Goal: Information Seeking & Learning: Check status

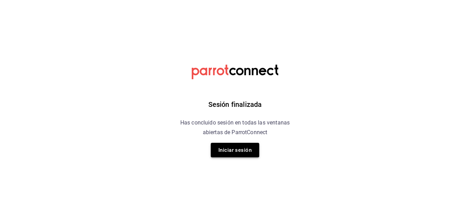
click at [218, 145] on button "Iniciar sesión" at bounding box center [235, 150] width 48 height 15
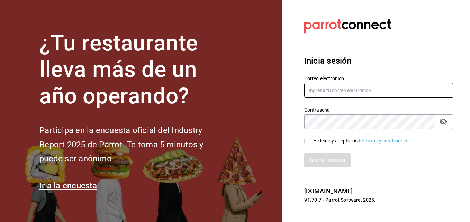
type input "[EMAIL_ADDRESS][DOMAIN_NAME]"
click at [307, 140] on input "He leído y acepto los Términos y condiciones." at bounding box center [307, 141] width 6 height 6
checkbox input "true"
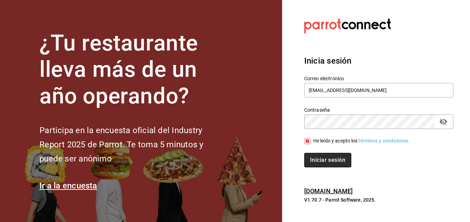
click at [331, 156] on button "Iniciar sesión" at bounding box center [327, 160] width 47 height 15
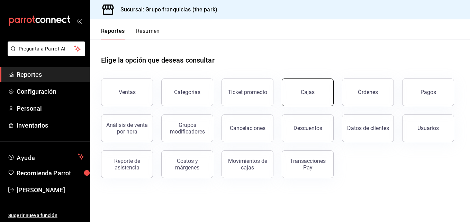
click at [313, 89] on div "Cajas" at bounding box center [308, 92] width 14 height 8
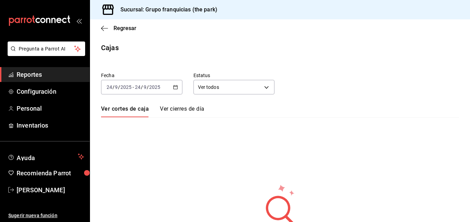
click at [165, 108] on link "Ver cierres de día" at bounding box center [182, 112] width 44 height 12
click at [140, 106] on link "Ver cortes de caja" at bounding box center [124, 112] width 46 height 12
drag, startPoint x: 104, startPoint y: 23, endPoint x: 106, endPoint y: 27, distance: 4.0
click at [106, 27] on div "Regresar" at bounding box center [280, 28] width 380 height 18
click at [106, 27] on icon "button" at bounding box center [104, 28] width 7 height 6
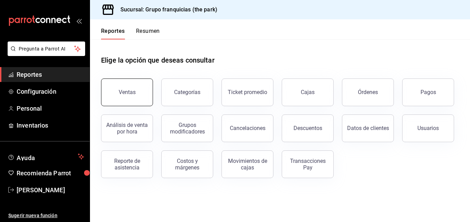
click at [145, 95] on button "Ventas" at bounding box center [127, 93] width 52 height 28
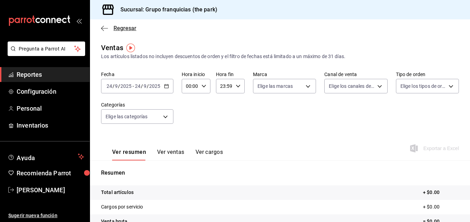
click at [112, 30] on span "Regresar" at bounding box center [118, 28] width 35 height 7
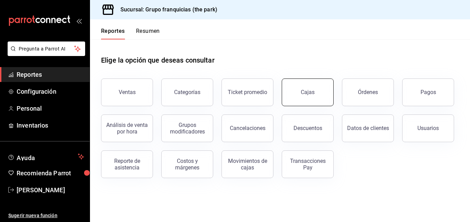
click at [290, 91] on link "Cajas" at bounding box center [308, 93] width 52 height 28
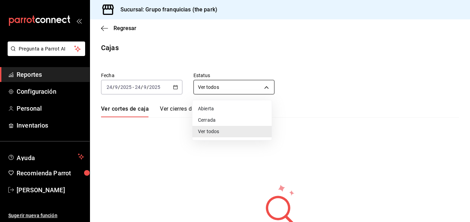
click at [243, 89] on body "Pregunta a Parrot AI Reportes Configuración Personal Inventarios Ayuda Recomien…" at bounding box center [235, 111] width 470 height 222
click at [243, 89] on div at bounding box center [235, 111] width 470 height 222
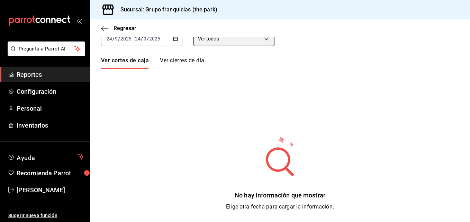
scroll to position [11, 0]
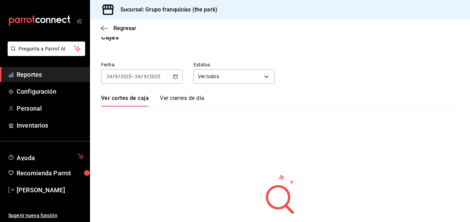
click at [171, 101] on link "Ver cierres de día" at bounding box center [182, 101] width 44 height 12
click at [144, 100] on link "Ver cortes de caja" at bounding box center [124, 101] width 46 height 12
click at [113, 29] on span "Regresar" at bounding box center [118, 28] width 35 height 7
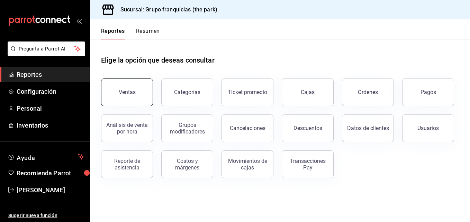
click at [125, 86] on button "Ventas" at bounding box center [127, 93] width 52 height 28
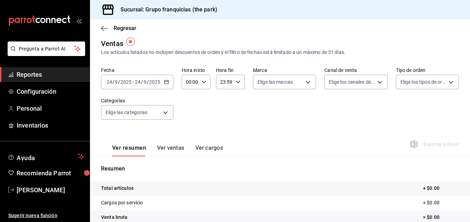
scroll to position [3, 0]
click at [111, 25] on span "Regresar" at bounding box center [118, 28] width 35 height 7
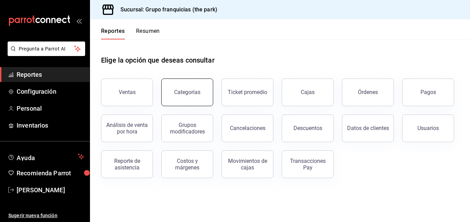
click at [194, 84] on button "Categorías" at bounding box center [187, 93] width 52 height 28
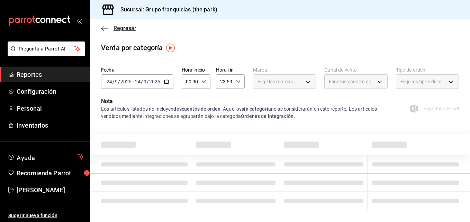
click at [111, 28] on span "Regresar" at bounding box center [118, 28] width 35 height 7
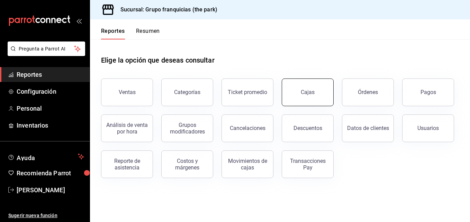
click at [305, 101] on link "Cajas" at bounding box center [308, 93] width 52 height 28
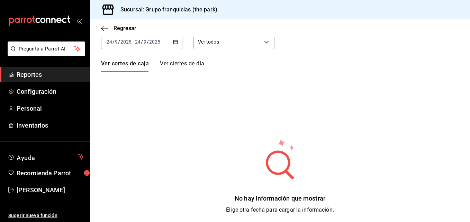
scroll to position [48, 0]
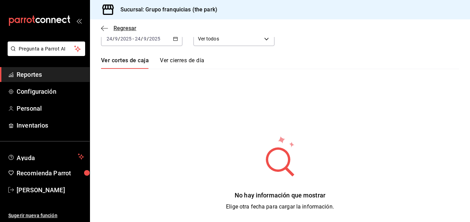
click at [115, 28] on span "Regresar" at bounding box center [124, 28] width 23 height 7
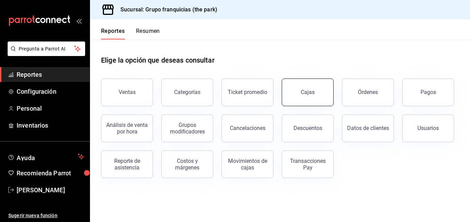
click at [298, 99] on link "Cajas" at bounding box center [308, 93] width 52 height 28
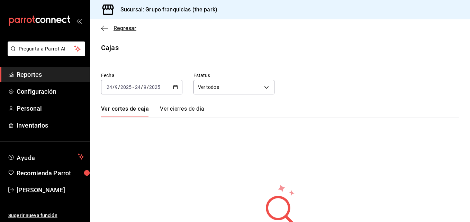
click at [111, 29] on span "Regresar" at bounding box center [118, 28] width 35 height 7
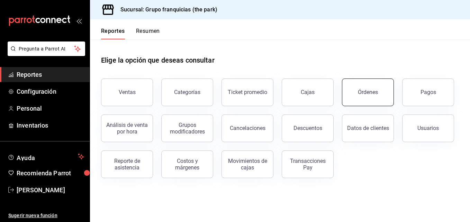
click at [366, 95] on div "Órdenes" at bounding box center [368, 92] width 20 height 7
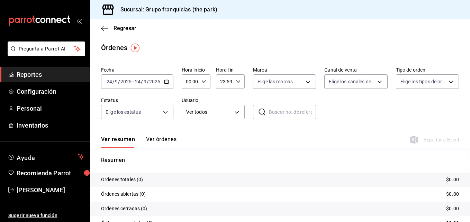
click at [124, 33] on div "Regresar" at bounding box center [280, 28] width 380 height 18
click at [122, 27] on span "Regresar" at bounding box center [124, 28] width 23 height 7
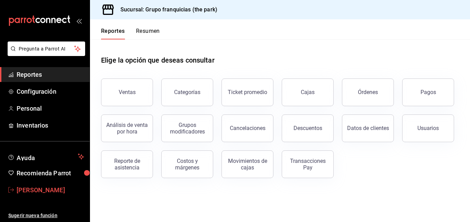
click at [29, 191] on span "[PERSON_NAME]" at bounding box center [50, 189] width 67 height 9
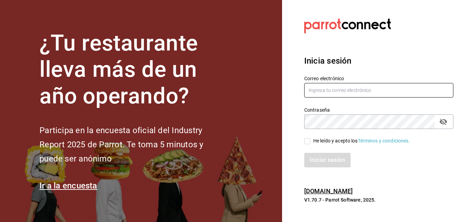
type input "[EMAIL_ADDRESS][DOMAIN_NAME]"
click at [309, 140] on input "He leído y acepto los Términos y condiciones." at bounding box center [307, 141] width 6 height 6
checkbox input "true"
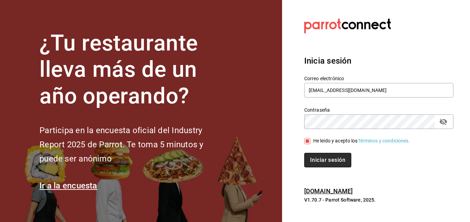
click at [328, 162] on button "Iniciar sesión" at bounding box center [327, 160] width 47 height 15
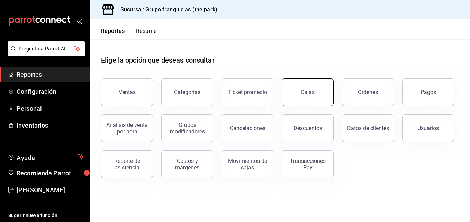
click at [321, 94] on link "Cajas" at bounding box center [308, 93] width 52 height 28
